Goal: Task Accomplishment & Management: Manage account settings

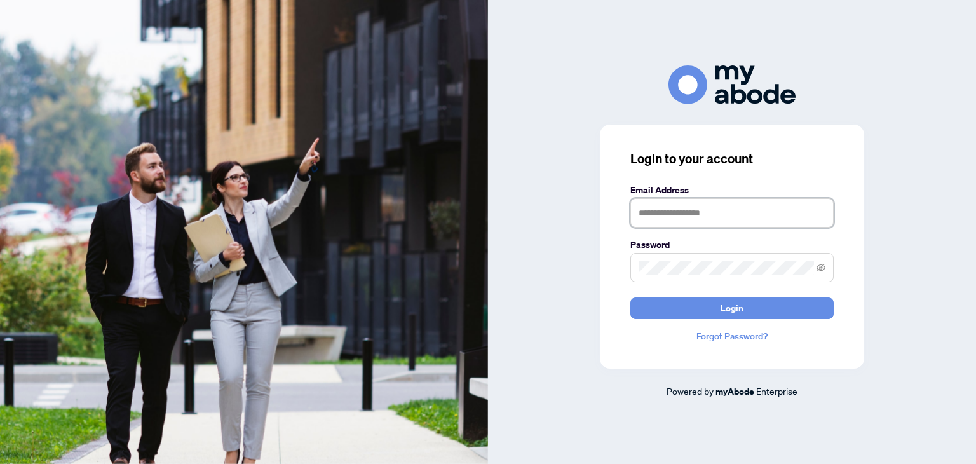
click at [674, 219] on input "text" at bounding box center [731, 212] width 203 height 29
type input "**********"
click at [630, 297] on button "Login" at bounding box center [731, 308] width 203 height 22
